Goal: Navigation & Orientation: Find specific page/section

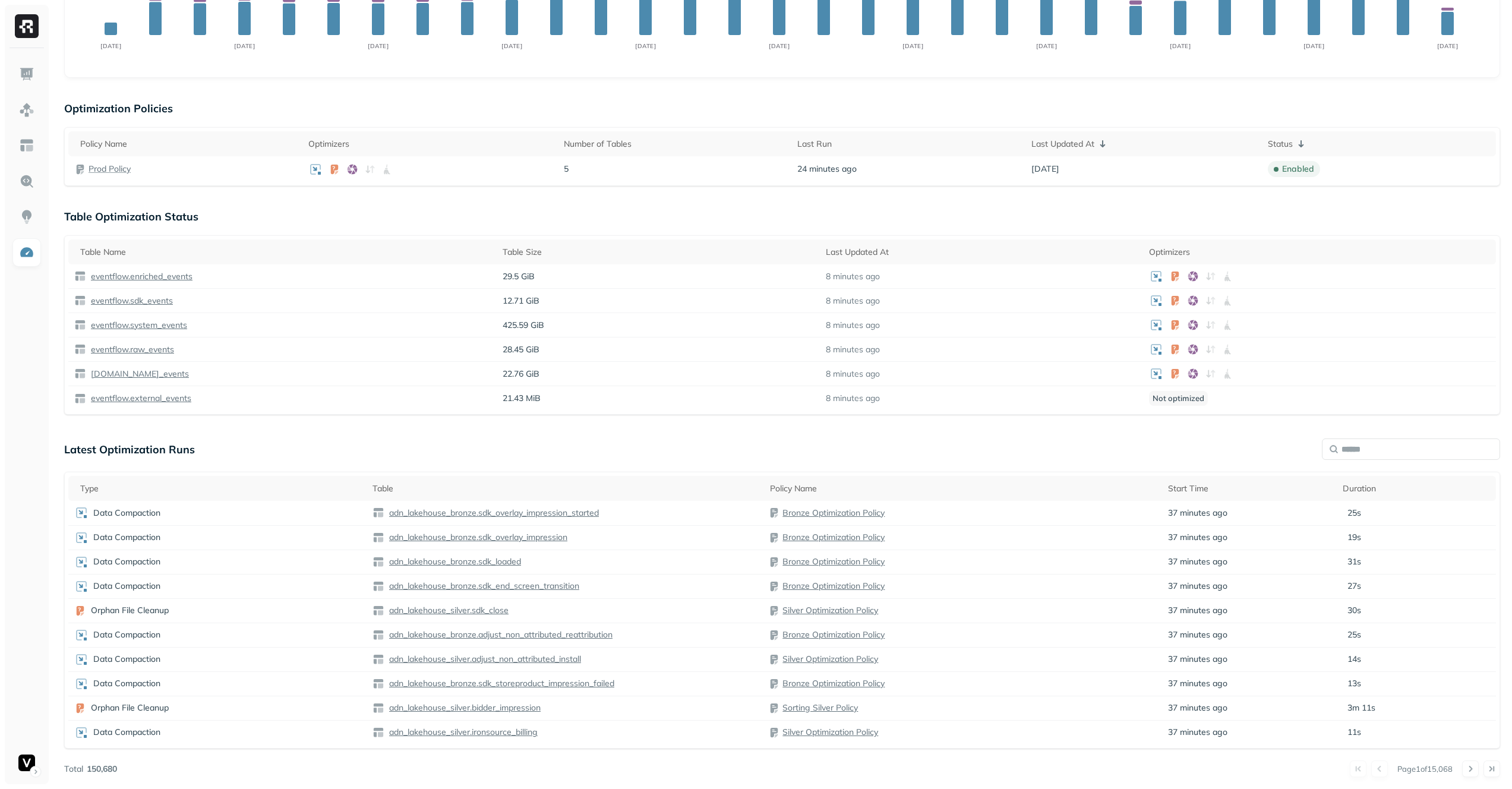
scroll to position [263, 0]
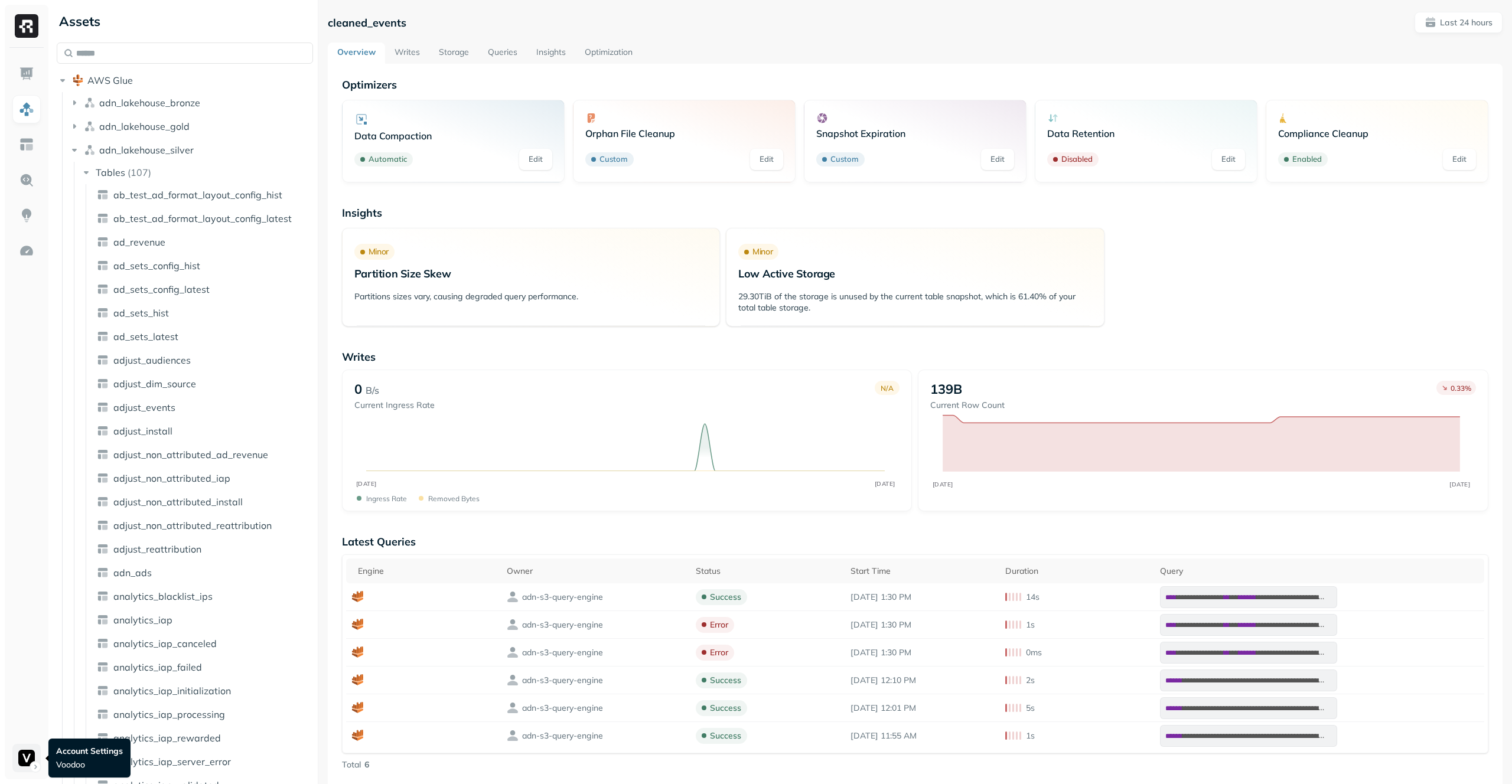
scroll to position [629, 0]
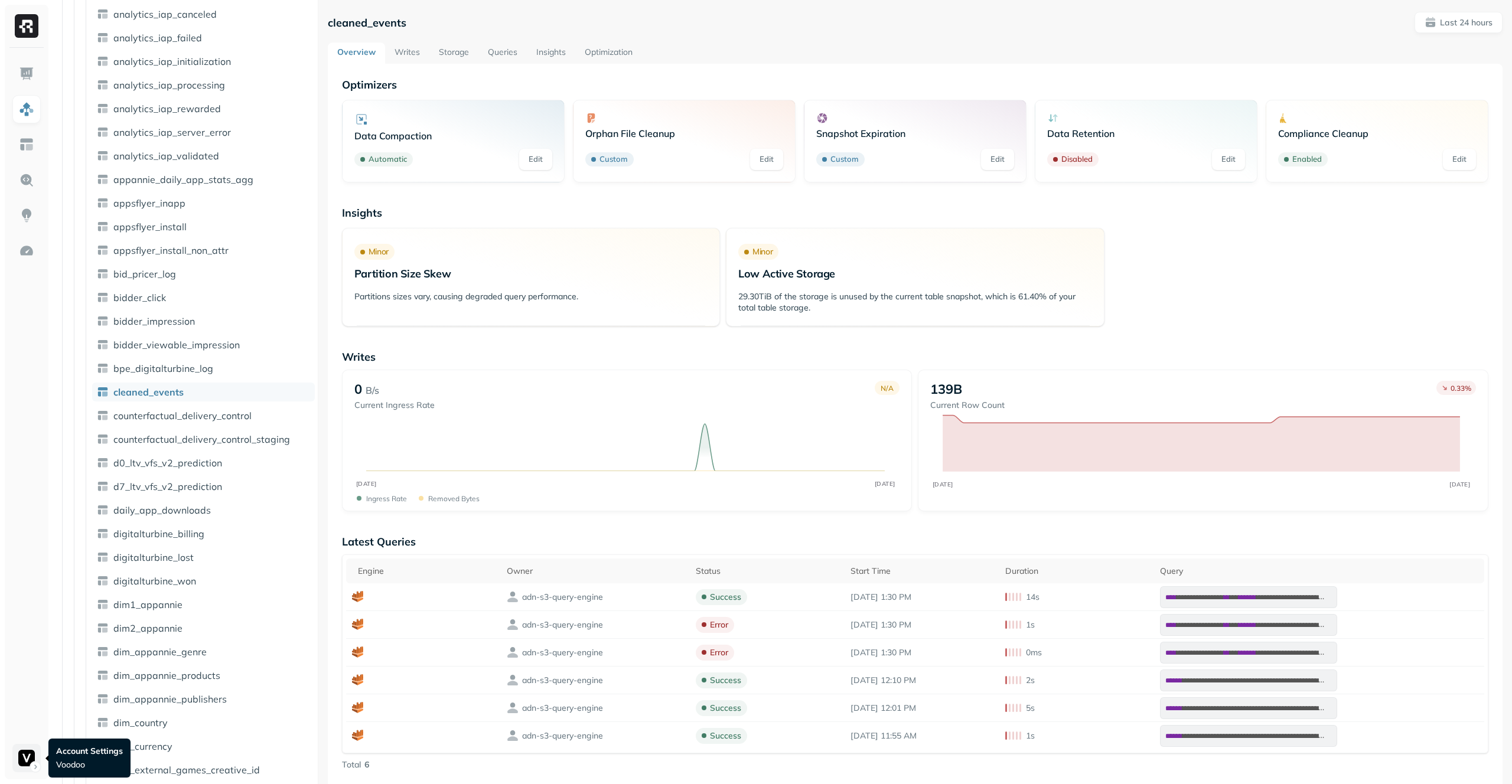
click at [25, 761] on html "Assets AWS Glue adn_lakehouse_bronze adn_lakehouse_gold adn_lakehouse_silver Ta…" at bounding box center [756, 392] width 1512 height 784
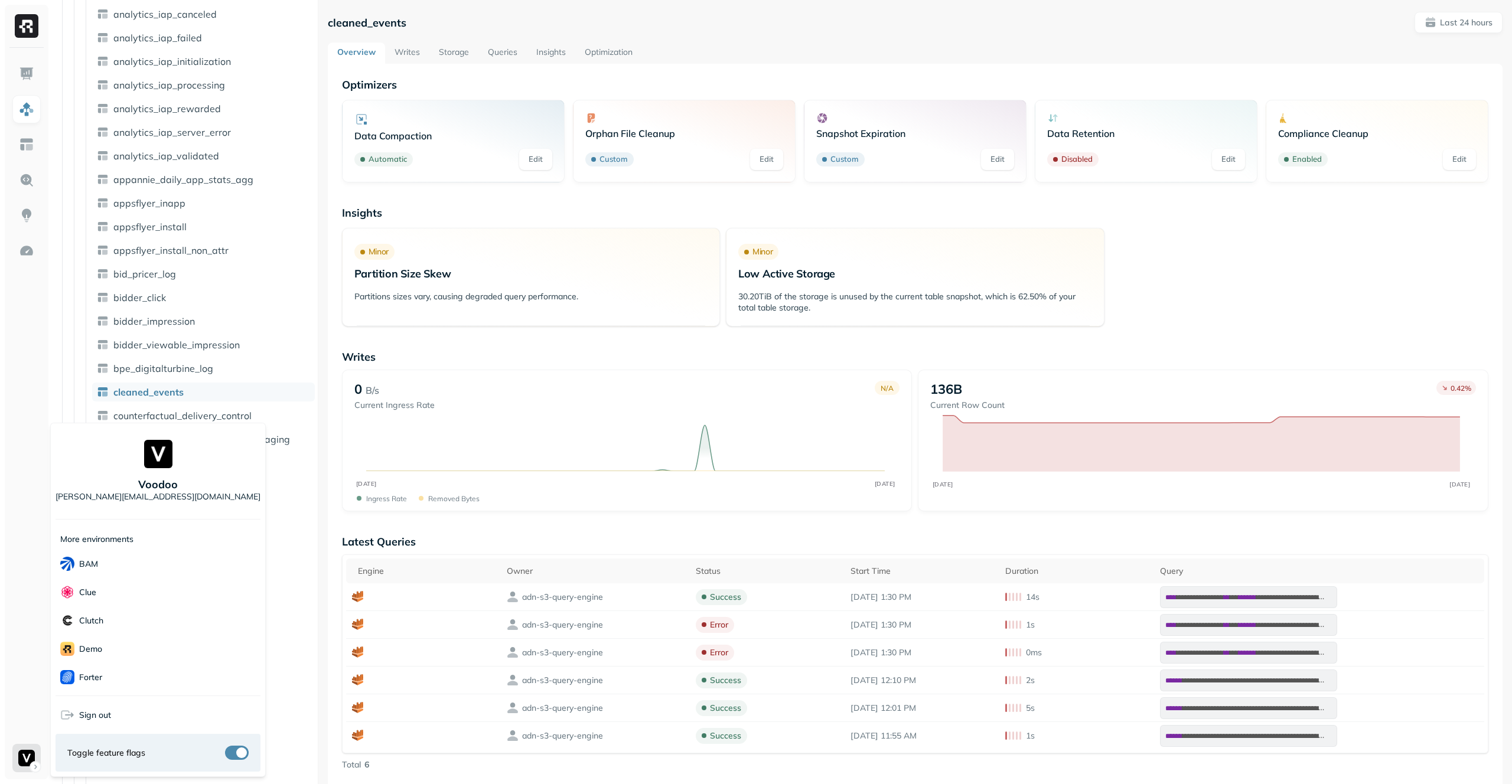
scroll to position [199, 0]
click at [150, 614] on div "Singular" at bounding box center [158, 620] width 205 height 28
